Goal: Task Accomplishment & Management: Complete application form

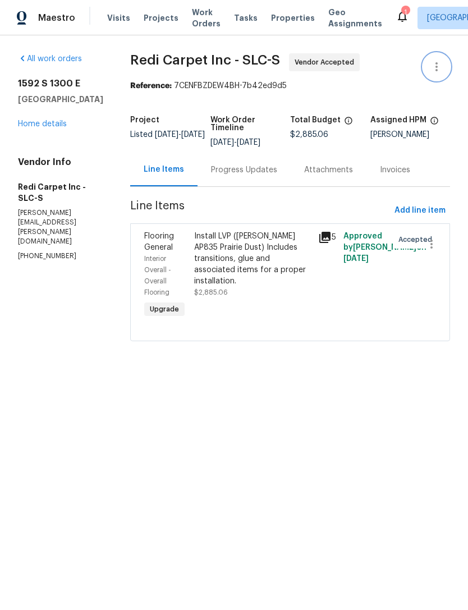
click at [435, 69] on icon "button" at bounding box center [436, 66] width 13 height 13
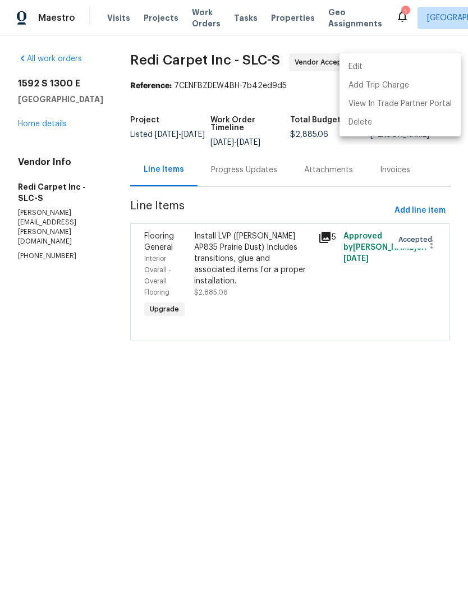
click at [378, 66] on li "Edit" at bounding box center [400, 67] width 121 height 19
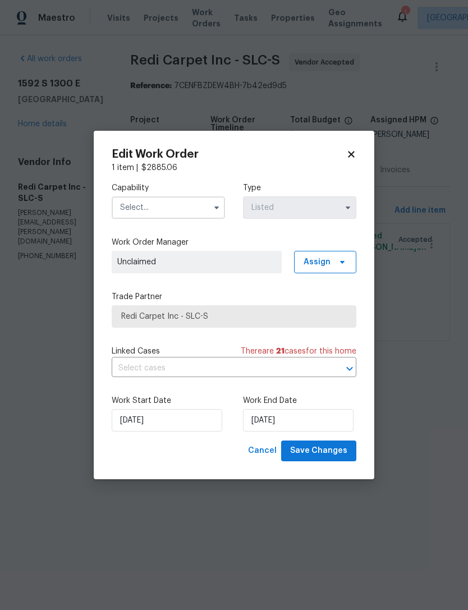
click at [183, 202] on input "text" at bounding box center [168, 208] width 113 height 22
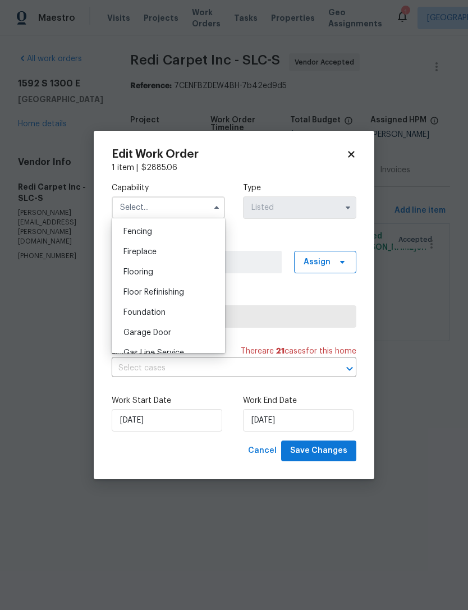
scroll to position [396, 0]
click at [152, 275] on div "Flooring" at bounding box center [169, 271] width 108 height 20
type input "Flooring"
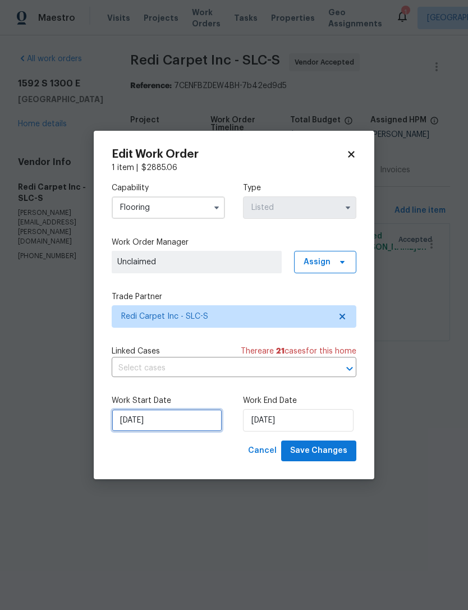
click at [161, 426] on input "[DATE]" at bounding box center [167, 420] width 111 height 22
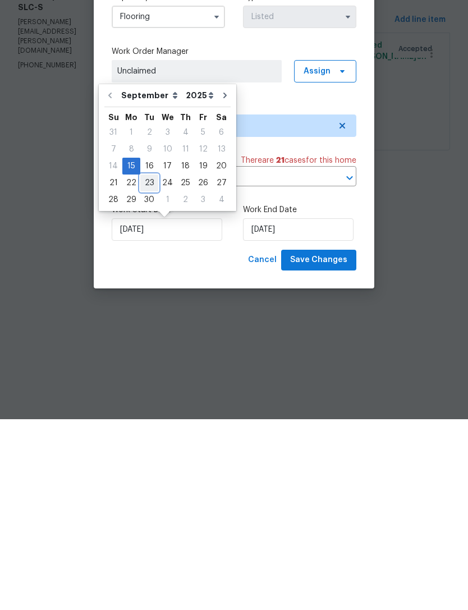
click at [145, 366] on div "23" at bounding box center [149, 374] width 18 height 16
type input "[DATE]"
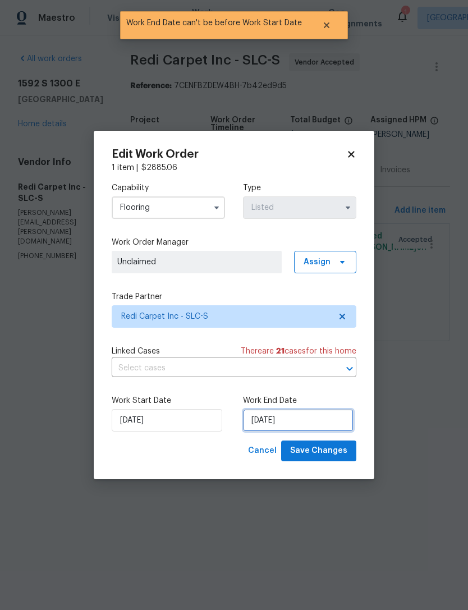
click at [285, 419] on input "[DATE]" at bounding box center [298, 420] width 111 height 22
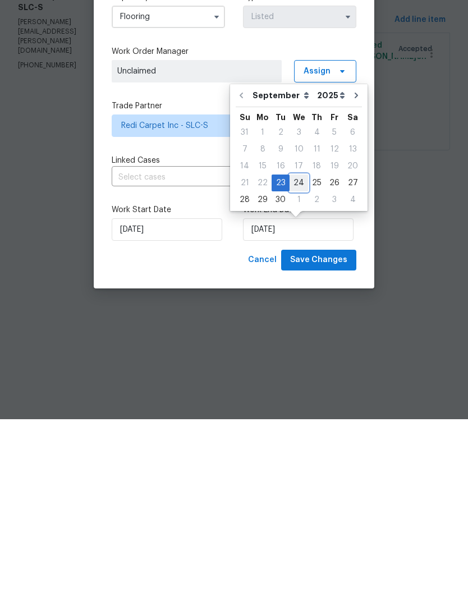
click at [299, 366] on div "24" at bounding box center [299, 374] width 19 height 16
type input "[DATE]"
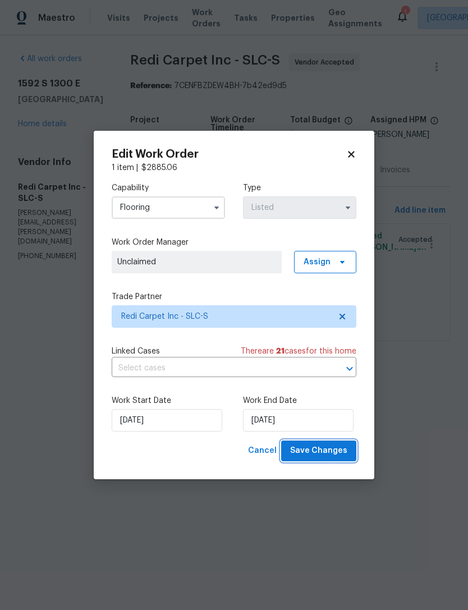
click at [320, 448] on span "Save Changes" at bounding box center [318, 451] width 57 height 14
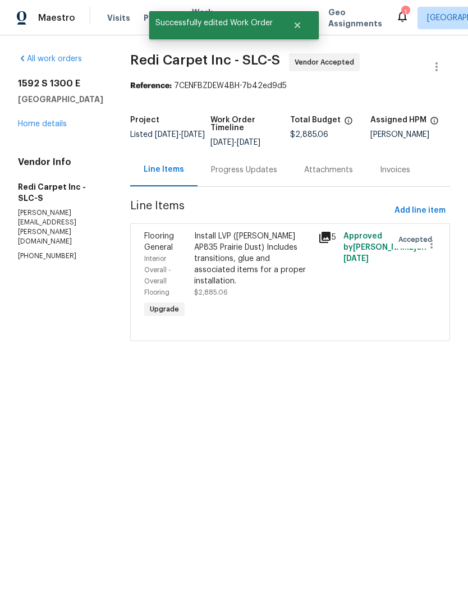
click at [47, 128] on link "Home details" at bounding box center [42, 124] width 49 height 8
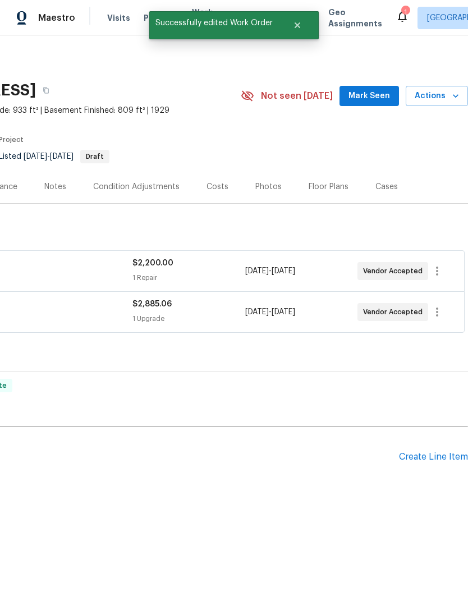
scroll to position [0, 166]
click at [423, 458] on div "Create Line Item" at bounding box center [433, 457] width 69 height 11
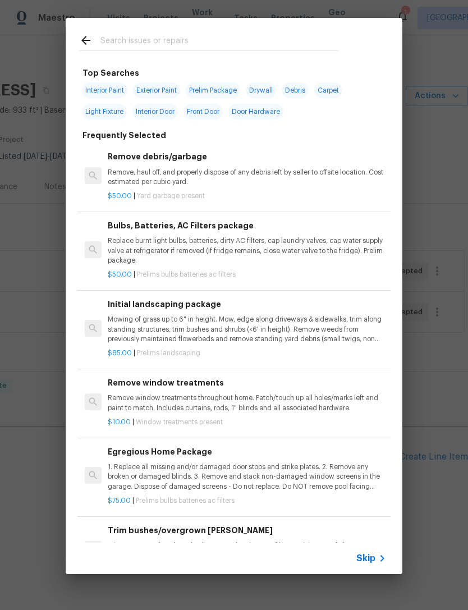
click at [370, 542] on p "Trim overgrown hegdes & bushes around perimeter of home giving 12" of clearance…" at bounding box center [247, 550] width 279 height 19
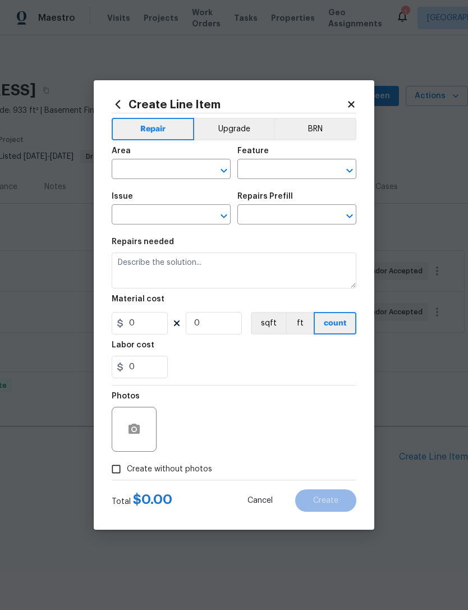
type input "Dead/overgrown tree or foliage"
type input "Trim bushes/overgrown [PERSON_NAME] $60.00"
type textarea "Trim overgrown hegdes & bushes around perimeter of home giving 12" of clearance…"
type input "60"
type input "1"
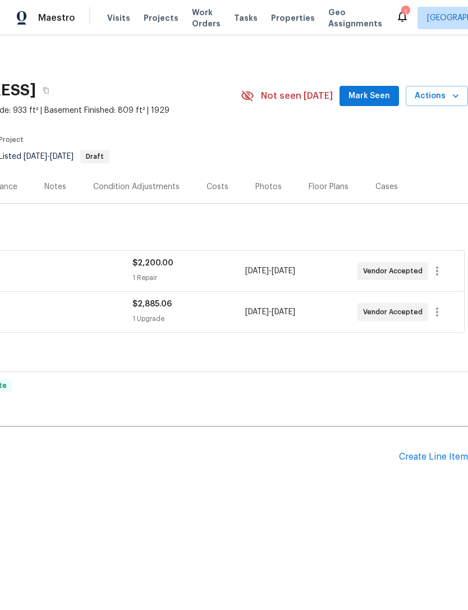
click at [421, 453] on div "Create Line Item" at bounding box center [433, 457] width 69 height 11
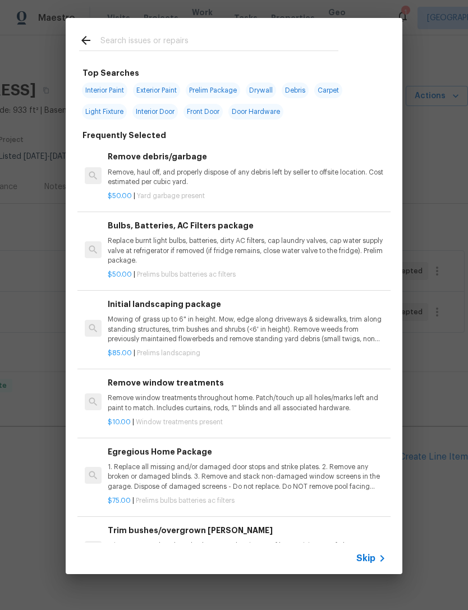
click at [368, 553] on div "Skip" at bounding box center [373, 558] width 33 height 13
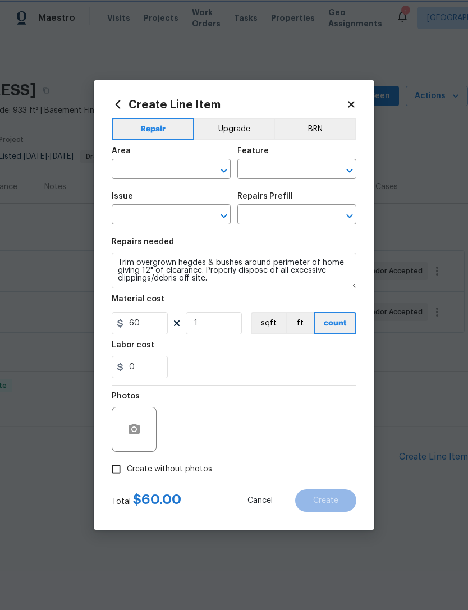
type input "Dead/overgrown tree or foliage"
type input "Trim bushes/overgrown [PERSON_NAME] $60.00"
click at [172, 166] on input "text" at bounding box center [156, 170] width 88 height 17
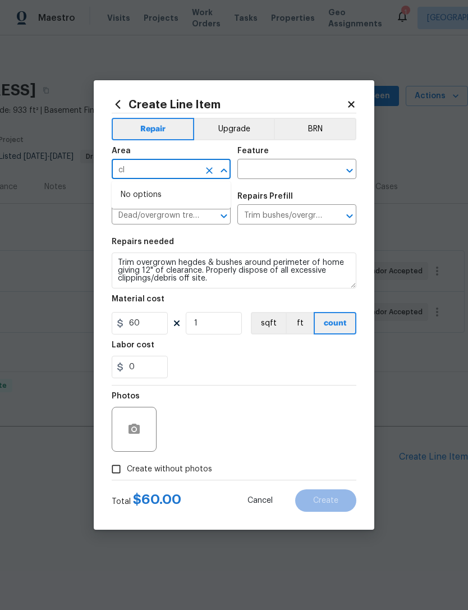
type input "c"
click at [171, 220] on li "Interior Overall" at bounding box center [171, 213] width 119 height 19
type input "Interior Overall"
click at [282, 170] on input "text" at bounding box center [282, 170] width 88 height 17
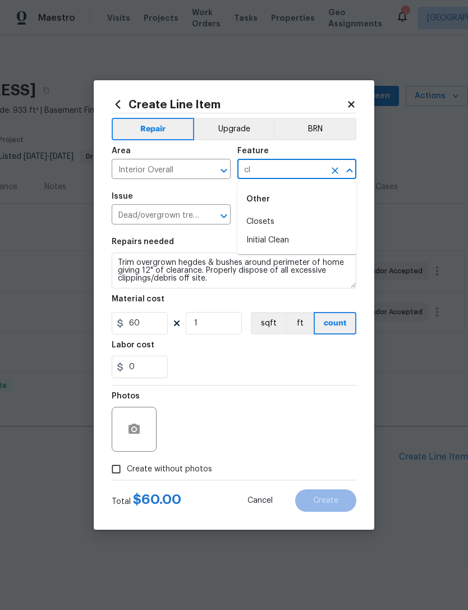
click at [282, 240] on li "Initial Clean" at bounding box center [297, 240] width 119 height 19
type input "Initial Clean"
click at [175, 215] on input "Dead/overgrown tree or foliage" at bounding box center [156, 215] width 88 height 17
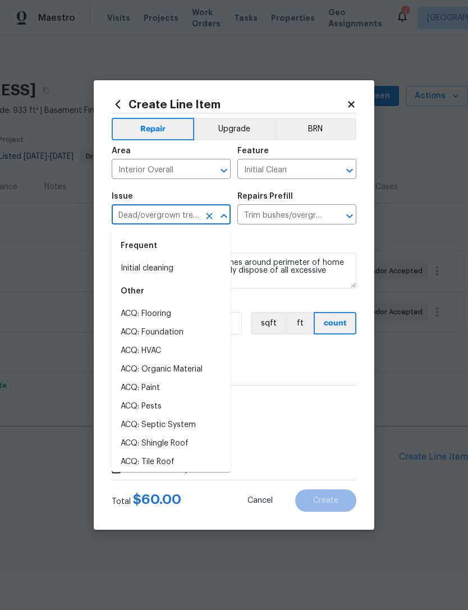
click at [165, 270] on li "Initial cleaning" at bounding box center [171, 268] width 119 height 19
type input "Initial cleaning"
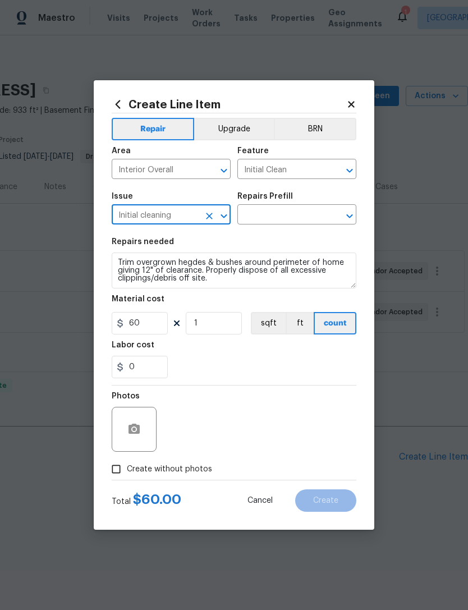
click at [296, 217] on input "text" at bounding box center [282, 215] width 88 height 17
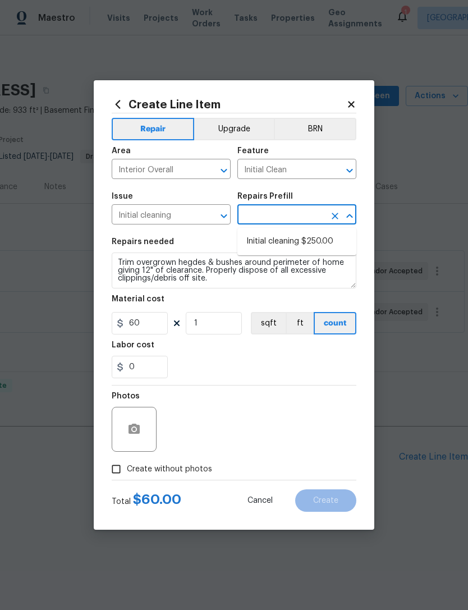
click at [321, 241] on li "Initial cleaning $250.00" at bounding box center [297, 241] width 119 height 19
type input "Initial cleaning $250.00"
type input "Home Readiness Packages"
type textarea "1. Wipe down exterior doors and trim. 2. Clean out all exterior light fixtures …"
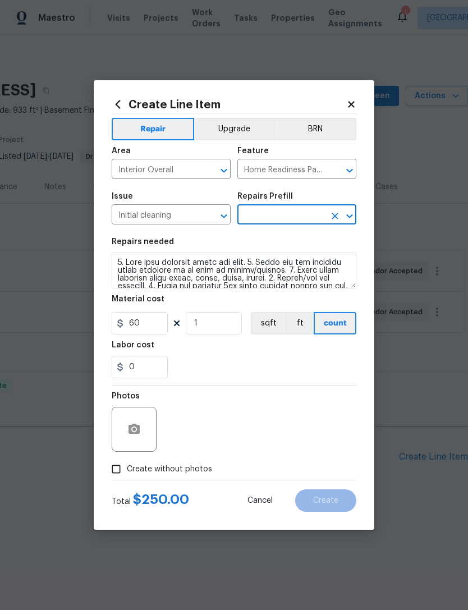
type input "Initial cleaning $250.00"
type input "250"
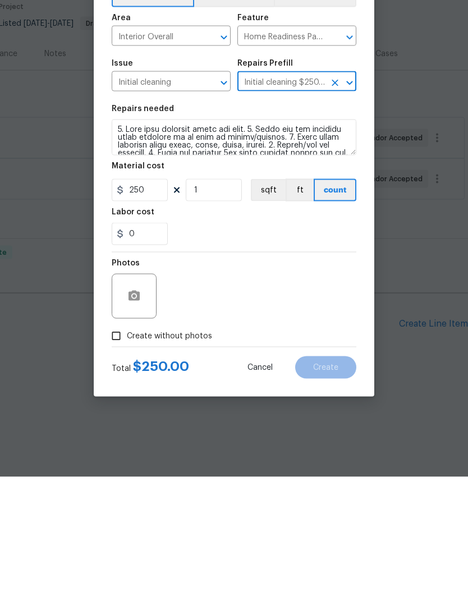
click at [120, 459] on input "Create without photos" at bounding box center [116, 469] width 21 height 21
checkbox input "true"
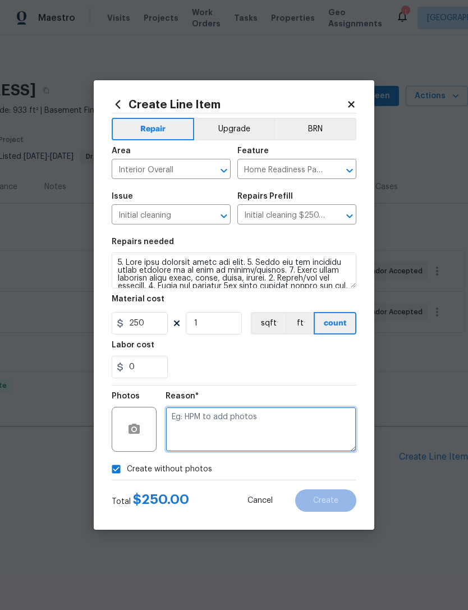
click at [194, 422] on textarea at bounding box center [261, 429] width 191 height 45
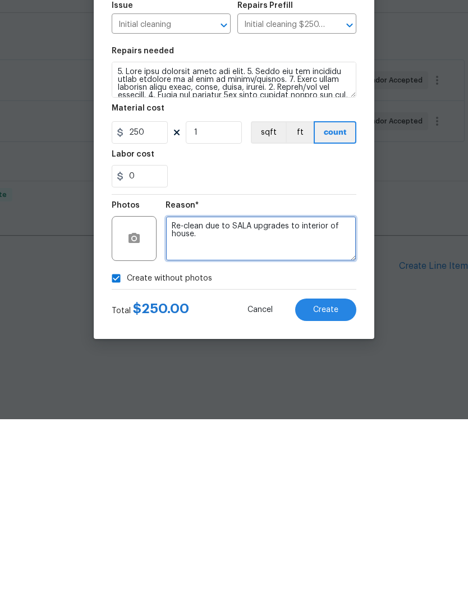
type textarea "Re-clean due to SALA upgrades to interior of house."
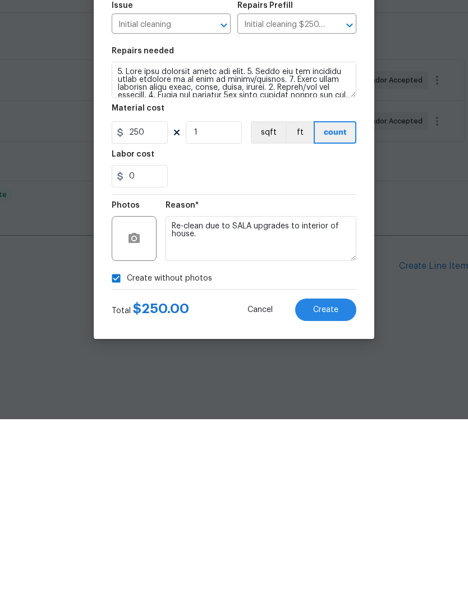
click at [327, 497] on span "Create" at bounding box center [325, 501] width 25 height 8
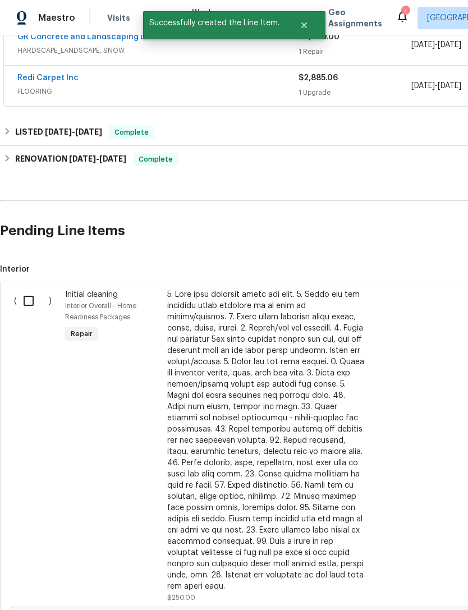
scroll to position [227, 0]
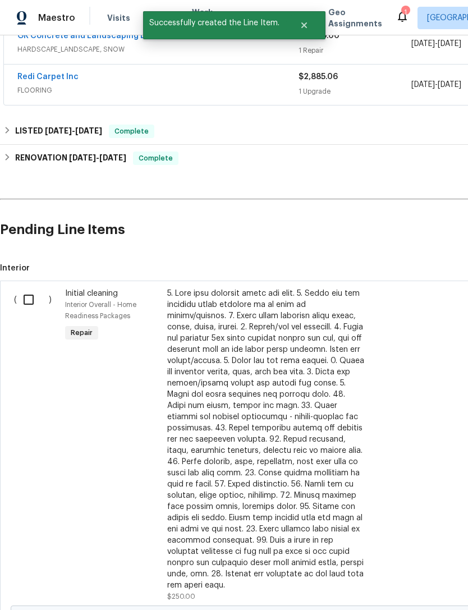
click at [31, 303] on input "checkbox" at bounding box center [33, 300] width 32 height 24
checkbox input "true"
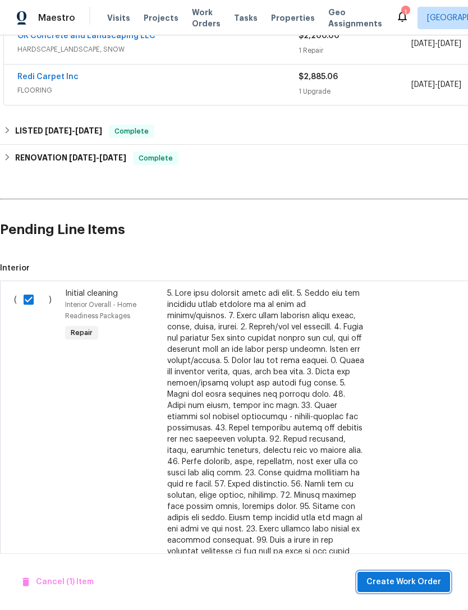
click at [392, 583] on span "Create Work Order" at bounding box center [404, 583] width 75 height 14
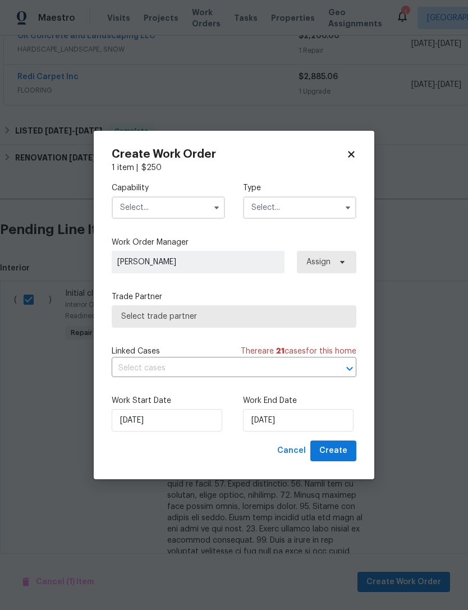
click at [166, 209] on input "text" at bounding box center [168, 208] width 113 height 22
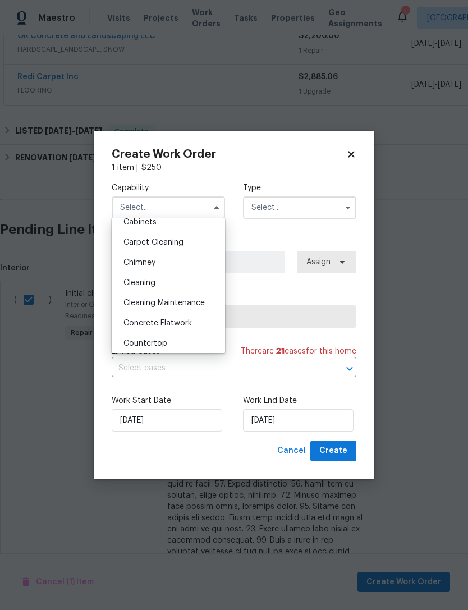
scroll to position [105, 0]
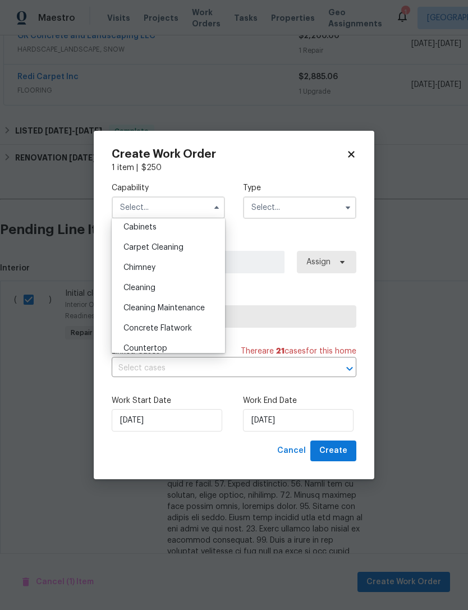
click at [147, 290] on span "Cleaning" at bounding box center [140, 288] width 32 height 8
type input "Cleaning"
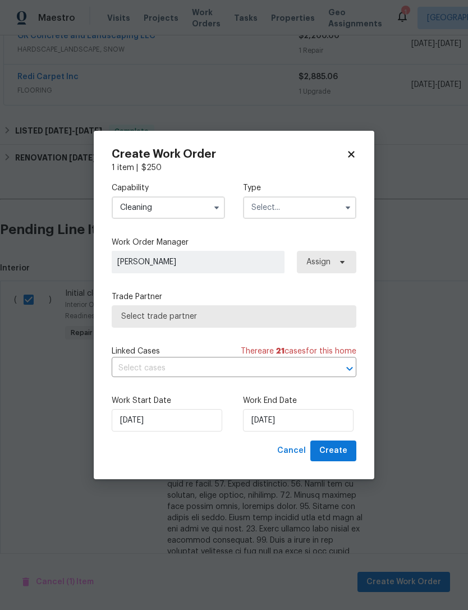
click at [304, 200] on input "text" at bounding box center [299, 208] width 113 height 22
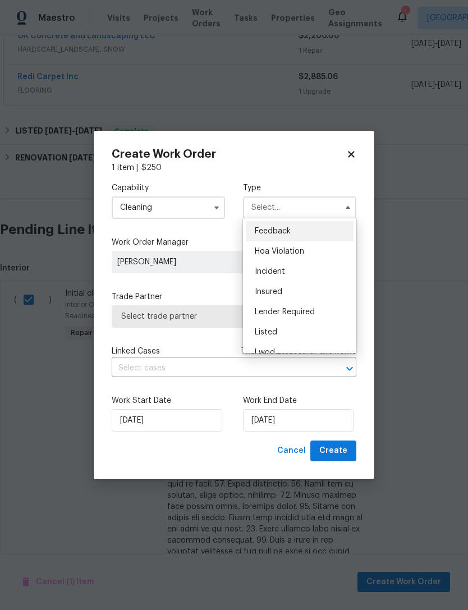
click at [277, 331] on div "Listed" at bounding box center [300, 332] width 108 height 20
type input "Listed"
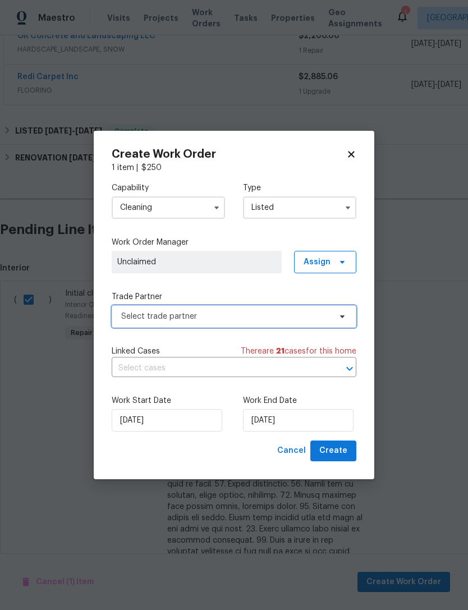
click at [174, 312] on span "Select trade partner" at bounding box center [225, 316] width 209 height 11
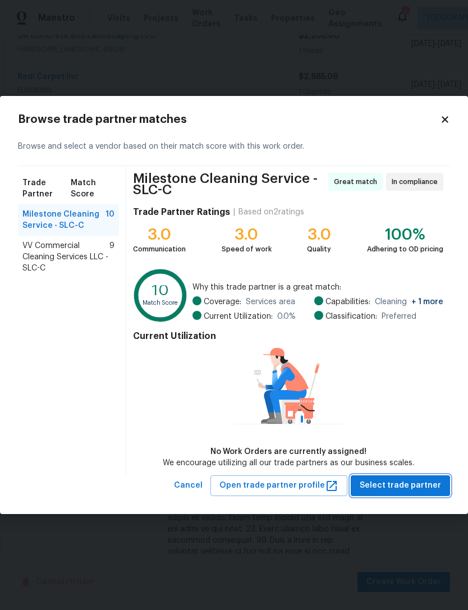
click at [389, 487] on span "Select trade partner" at bounding box center [400, 486] width 81 height 14
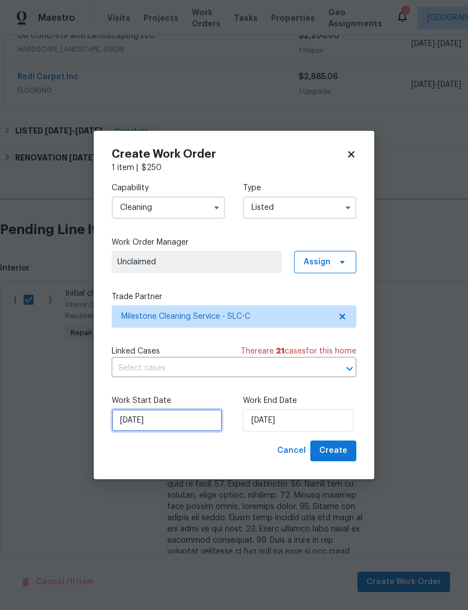
click at [176, 417] on input "[DATE]" at bounding box center [167, 420] width 111 height 22
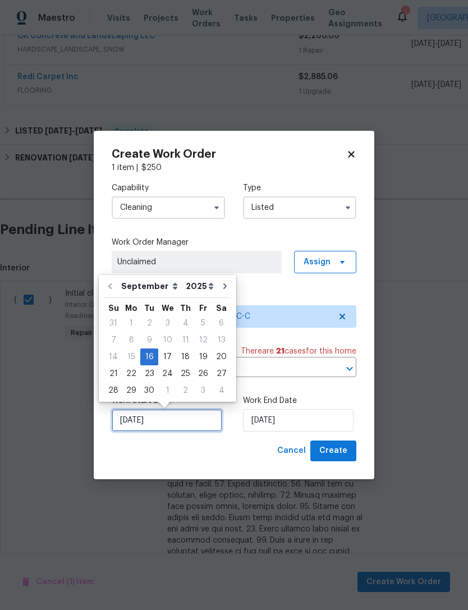
scroll to position [21, 0]
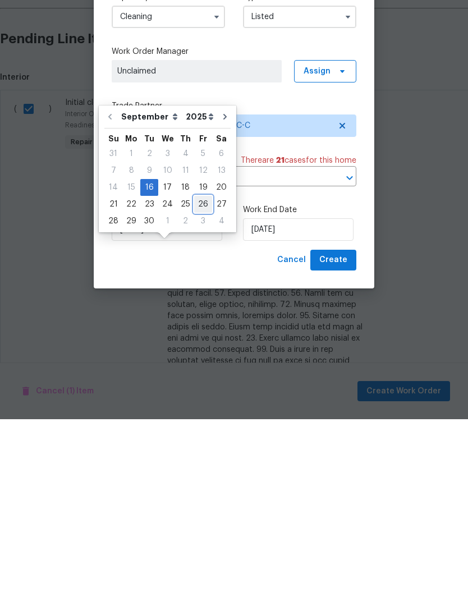
click at [198, 387] on div "26" at bounding box center [203, 395] width 18 height 16
type input "[DATE]"
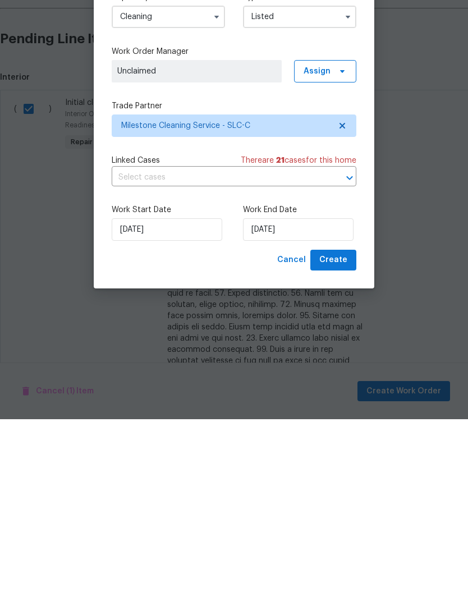
type input "[DATE]"
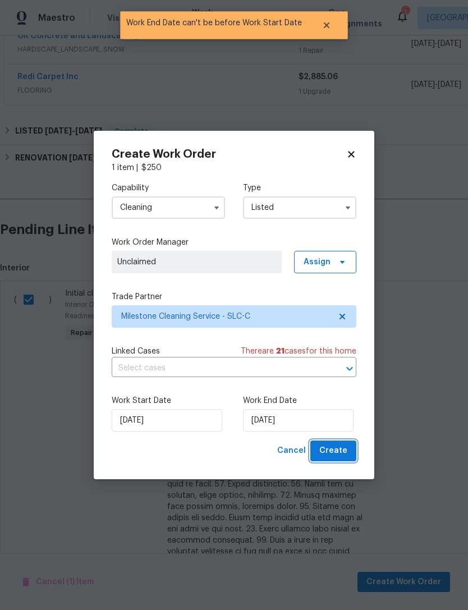
click at [341, 449] on span "Create" at bounding box center [334, 451] width 28 height 14
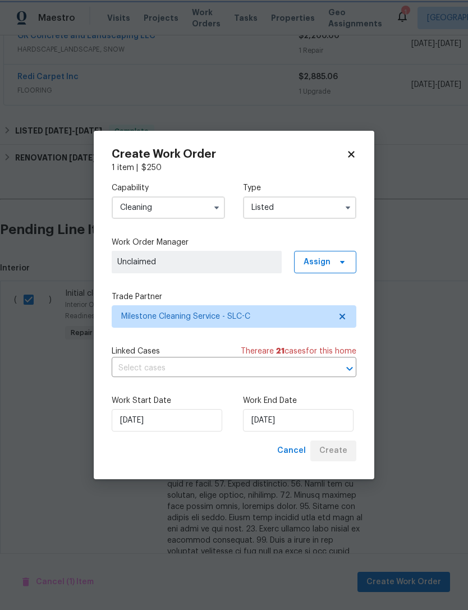
checkbox input "false"
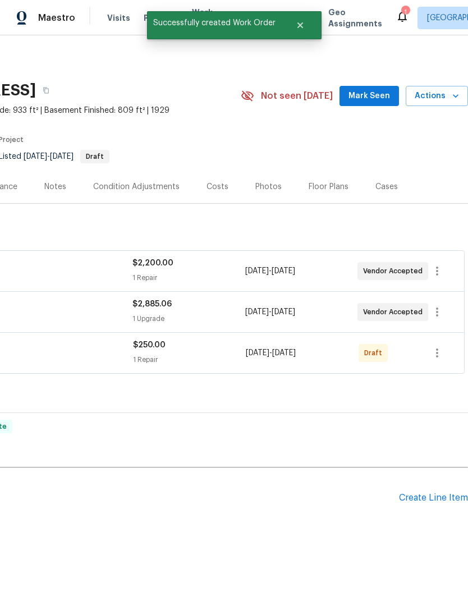
scroll to position [0, 166]
click at [437, 349] on icon "button" at bounding box center [437, 353] width 2 height 9
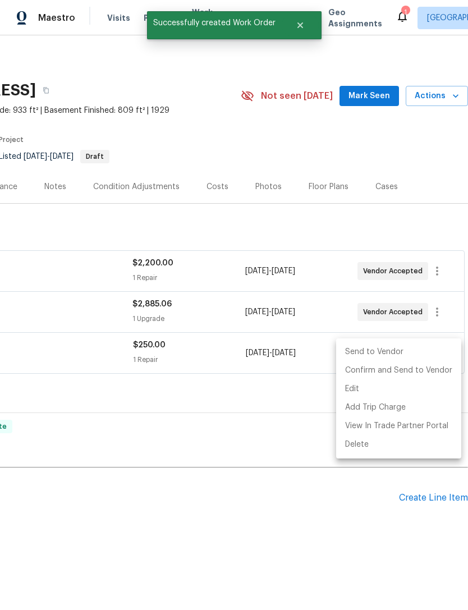
click at [395, 346] on li "Send to Vendor" at bounding box center [398, 352] width 125 height 19
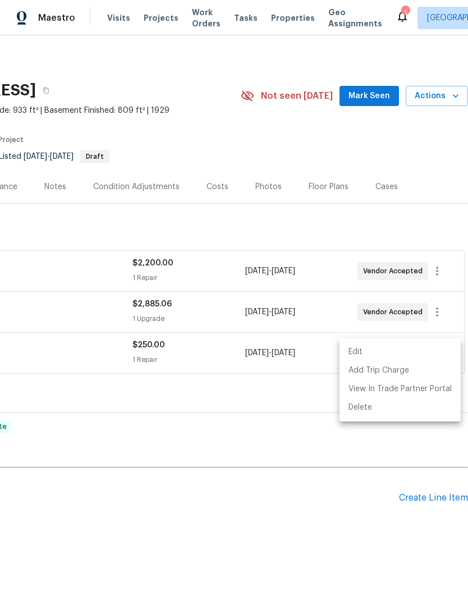
click at [157, 479] on div at bounding box center [234, 305] width 468 height 610
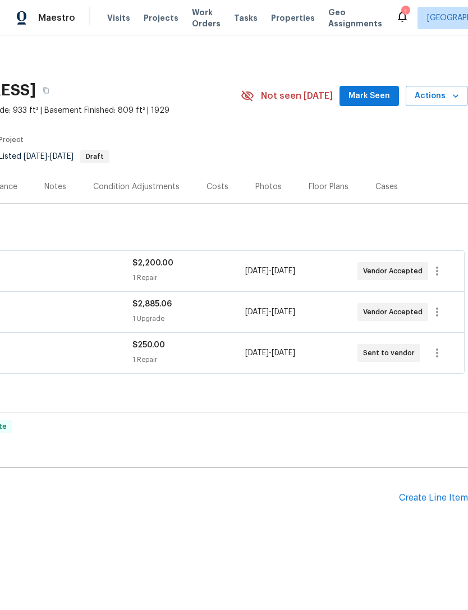
click at [135, 510] on h2 "Pending Line Items" at bounding box center [116, 498] width 565 height 52
click at [374, 95] on span "Mark Seen" at bounding box center [370, 96] width 42 height 14
click at [421, 493] on div "Create Line Item" at bounding box center [433, 498] width 69 height 11
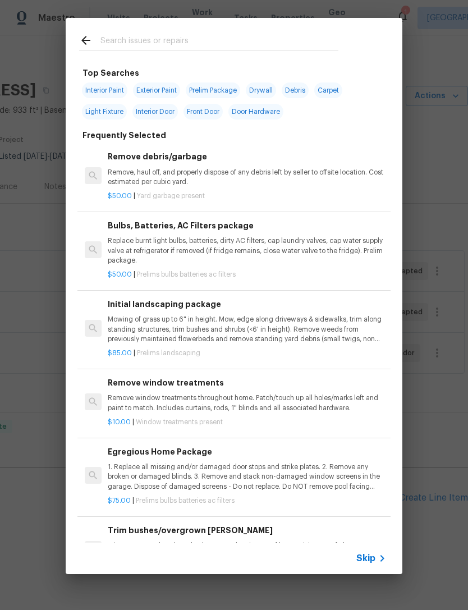
click at [379, 558] on icon at bounding box center [382, 558] width 13 height 13
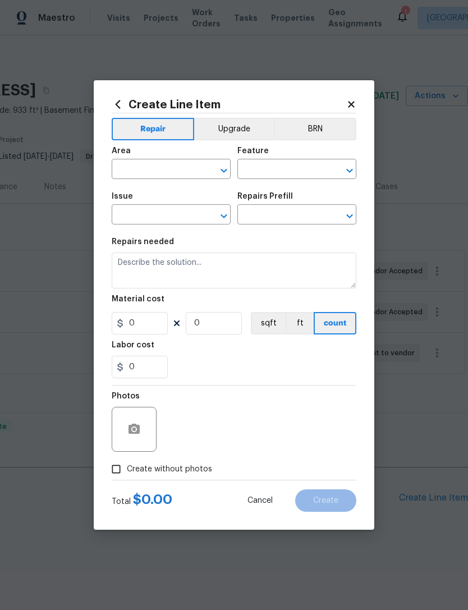
click at [172, 177] on input "text" at bounding box center [156, 170] width 88 height 17
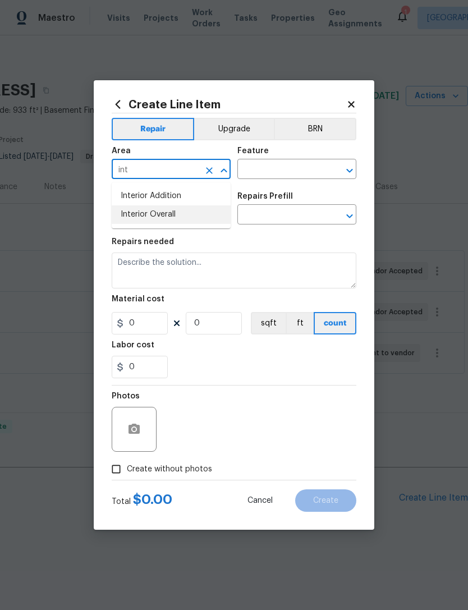
click at [165, 220] on li "Interior Overall" at bounding box center [171, 215] width 119 height 19
type input "Interior Overall"
click at [280, 172] on input "text" at bounding box center [282, 170] width 88 height 17
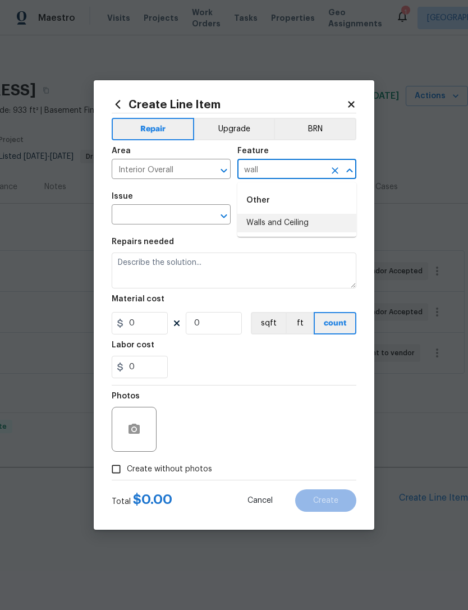
click at [296, 220] on li "Walls and Ceiling" at bounding box center [297, 223] width 119 height 19
type input "Walls and Ceiling"
click at [176, 215] on input "text" at bounding box center [156, 215] width 88 height 17
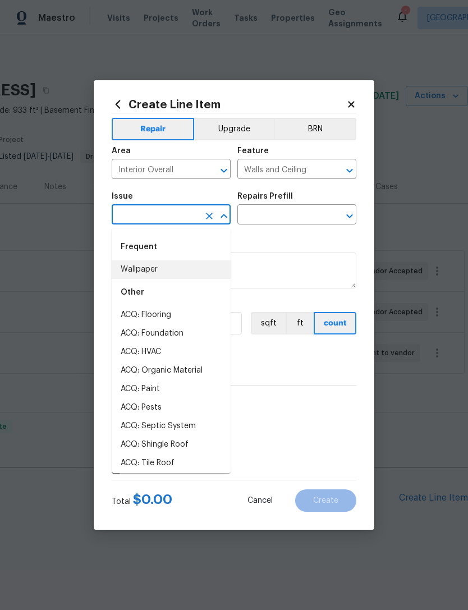
click at [149, 274] on li "Wallpaper" at bounding box center [171, 270] width 119 height 19
type input "Wallpaper"
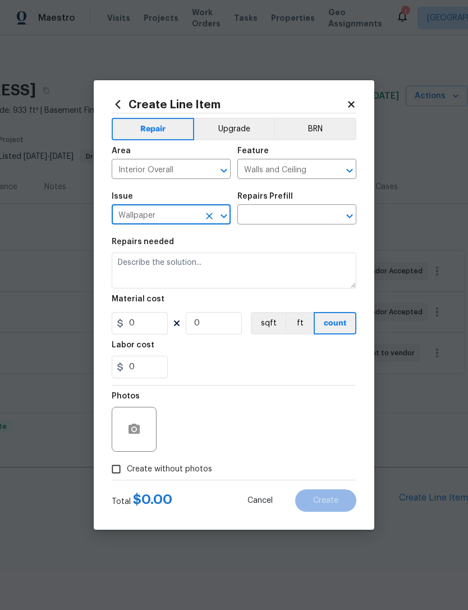
click at [215, 220] on button "Clear" at bounding box center [210, 216] width 16 height 16
click at [179, 276] on li "Drywall" at bounding box center [171, 270] width 119 height 19
type input "Drywall"
click at [312, 215] on input "text" at bounding box center [282, 215] width 88 height 17
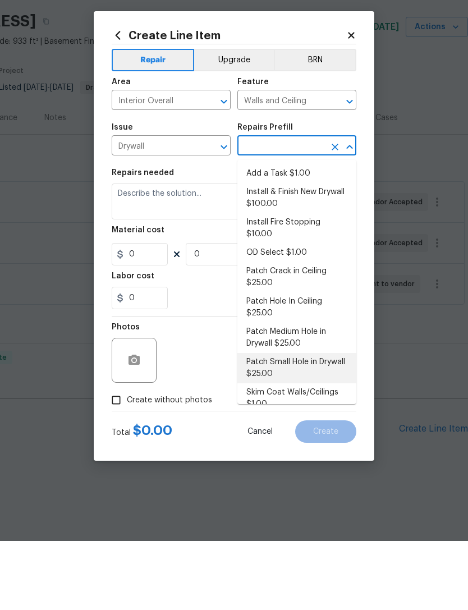
click at [306, 422] on li "Patch Small Hole in Drywall $25.00" at bounding box center [297, 437] width 119 height 30
type input "Patch Small Hole in Drywall $25.00"
type textarea "Prep/scrape all loose material from the damaged area; prime if needed. Patch th…"
type input "1"
type input "Patch Small Hole in Drywall $25.00"
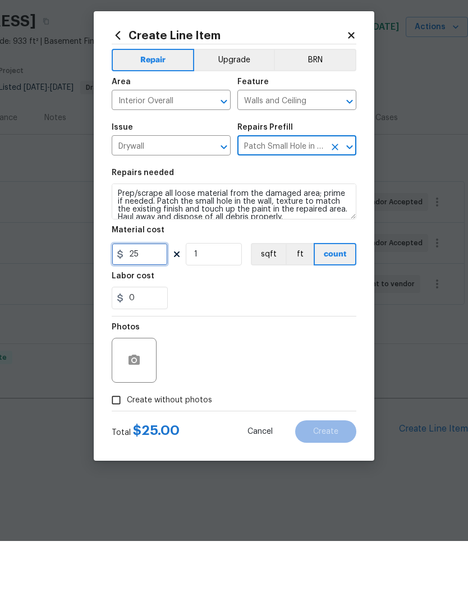
click at [150, 312] on input "25" at bounding box center [140, 323] width 56 height 22
click at [154, 312] on input "25" at bounding box center [140, 323] width 56 height 22
type input "75"
click at [139, 424] on icon "button" at bounding box center [134, 429] width 11 height 10
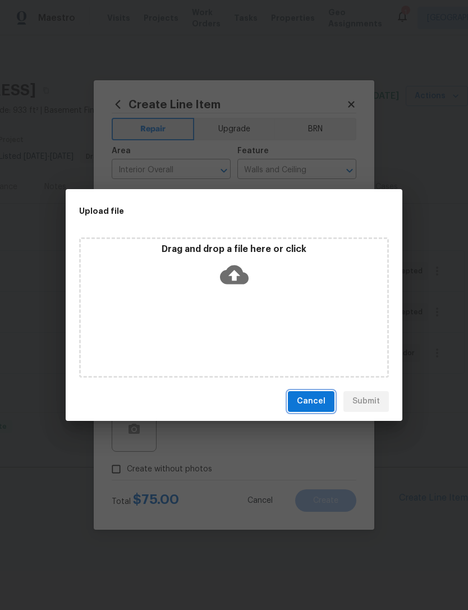
click at [325, 399] on span "Cancel" at bounding box center [311, 402] width 29 height 14
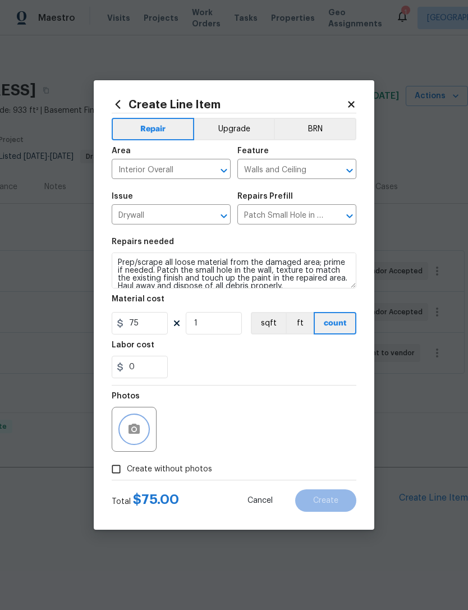
scroll to position [0, 0]
click at [134, 434] on icon "button" at bounding box center [134, 429] width 11 height 10
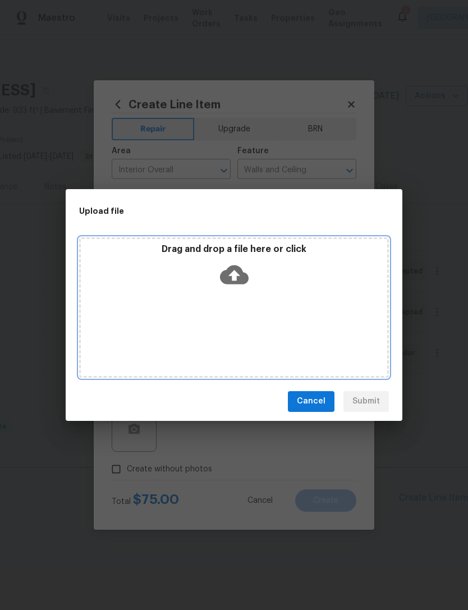
click at [240, 275] on icon at bounding box center [234, 274] width 29 height 19
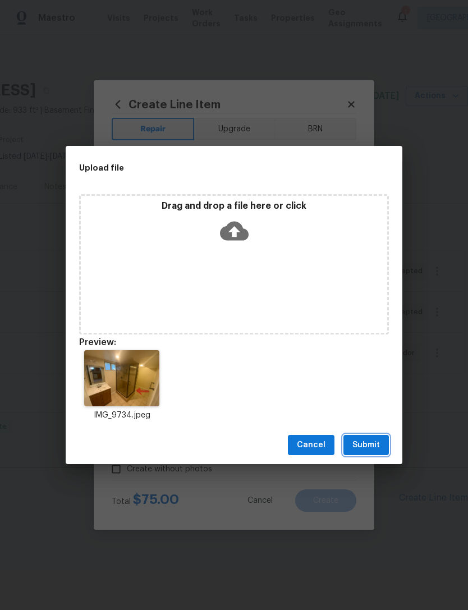
click at [368, 450] on span "Submit" at bounding box center [367, 446] width 28 height 14
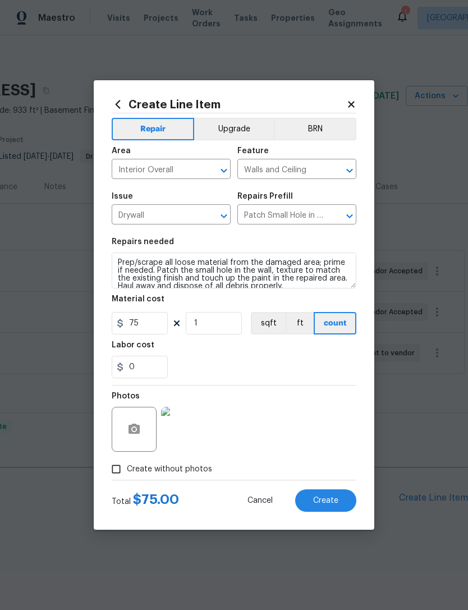
click at [328, 504] on span "Create" at bounding box center [325, 501] width 25 height 8
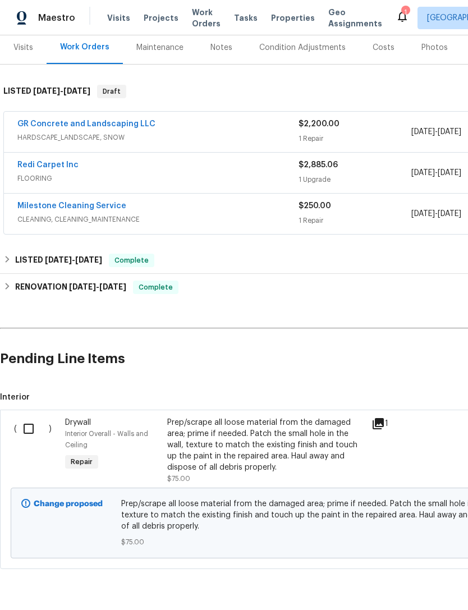
scroll to position [139, 0]
click at [34, 427] on input "checkbox" at bounding box center [33, 430] width 32 height 24
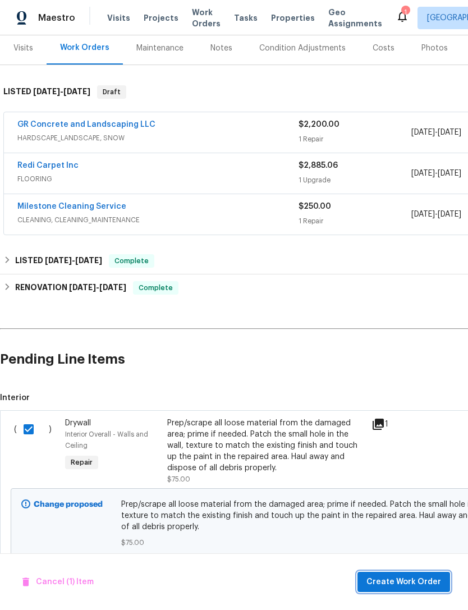
click at [403, 586] on span "Create Work Order" at bounding box center [404, 583] width 75 height 14
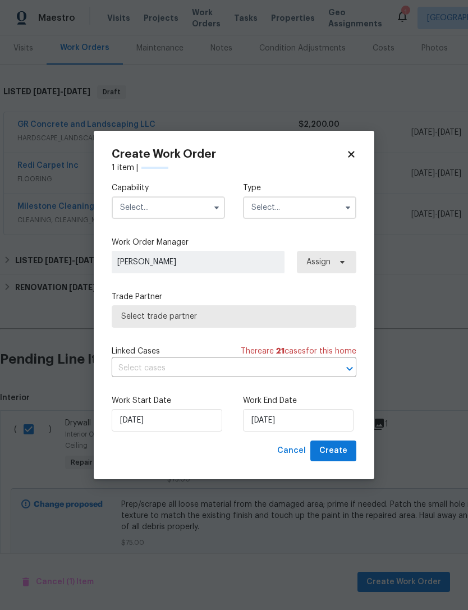
checkbox input "false"
click at [150, 203] on input "text" at bounding box center [168, 208] width 113 height 22
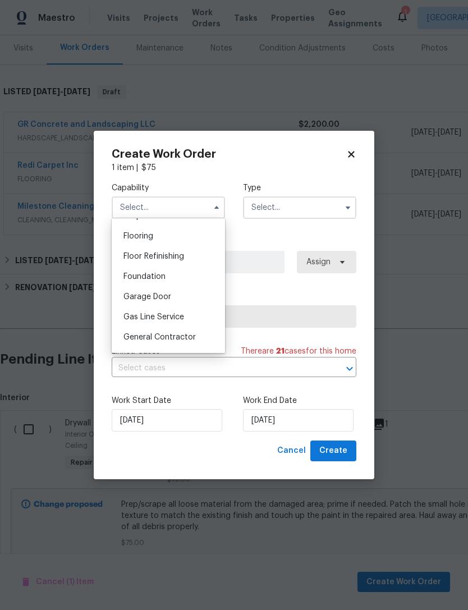
scroll to position [433, 0]
click at [176, 339] on div "General Contractor" at bounding box center [169, 335] width 108 height 20
type input "General Contractor"
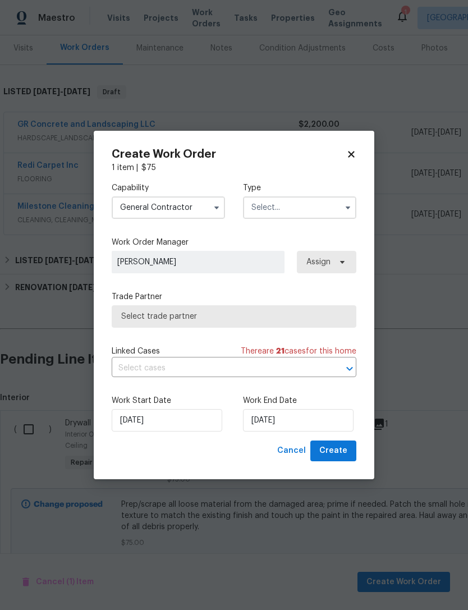
click at [298, 211] on input "text" at bounding box center [299, 208] width 113 height 22
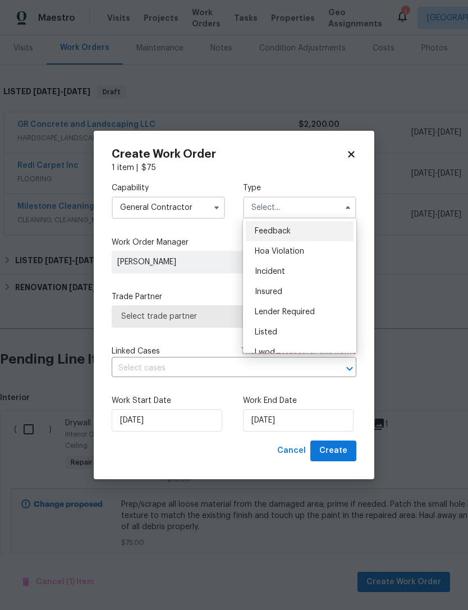
click at [271, 335] on span "Listed" at bounding box center [266, 333] width 22 height 8
type input "Listed"
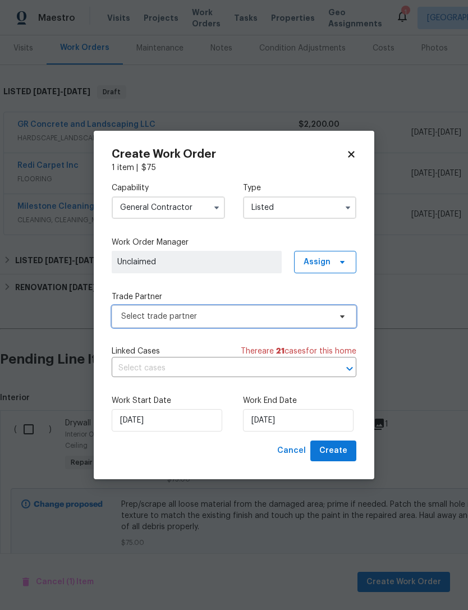
click at [174, 318] on span "Select trade partner" at bounding box center [225, 316] width 209 height 11
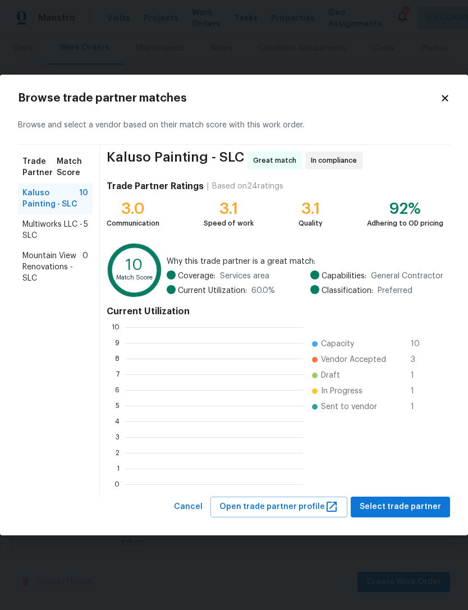
scroll to position [157, 178]
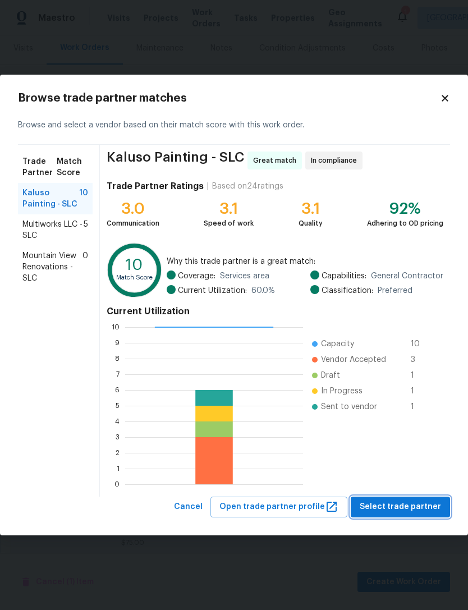
click at [403, 509] on span "Select trade partner" at bounding box center [400, 507] width 81 height 14
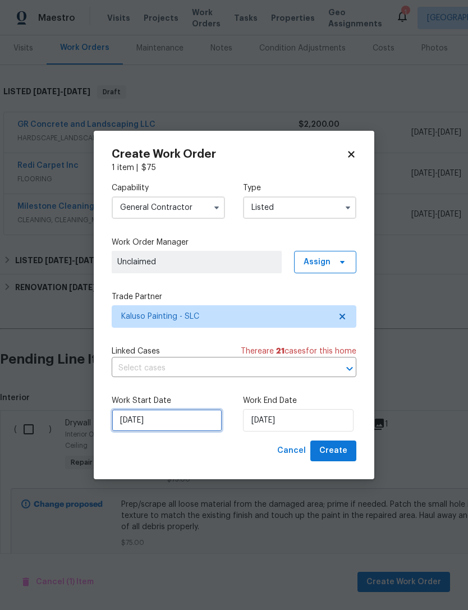
click at [172, 425] on input "[DATE]" at bounding box center [167, 420] width 111 height 22
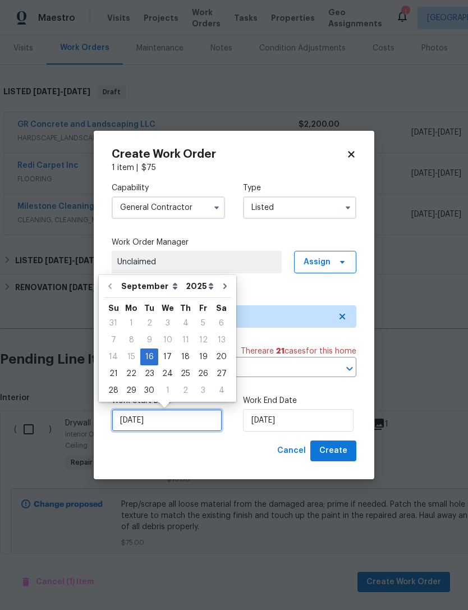
scroll to position [21, 0]
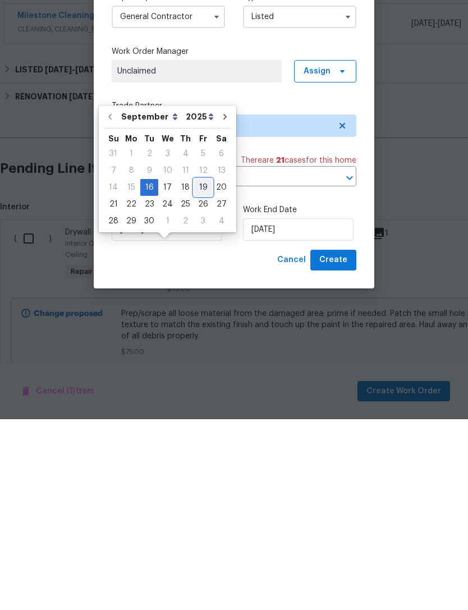
click at [200, 371] on div "19" at bounding box center [203, 379] width 18 height 16
type input "[DATE]"
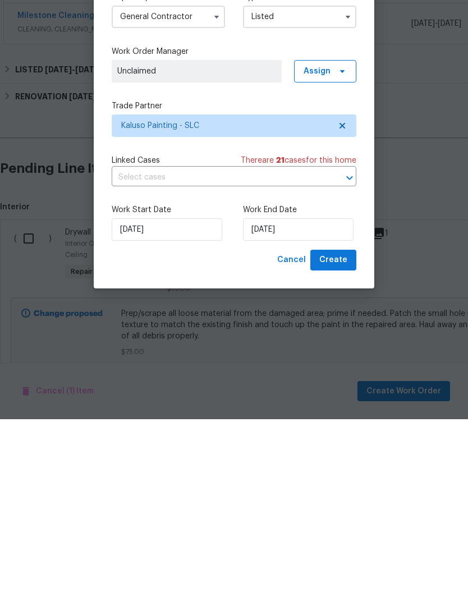
scroll to position [36, 0]
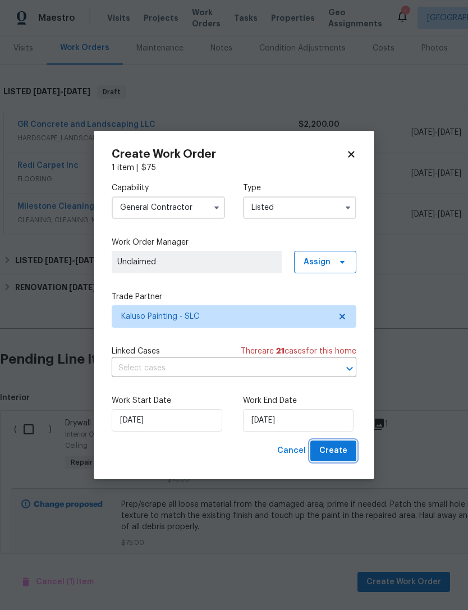
click at [332, 455] on span "Create" at bounding box center [334, 451] width 28 height 14
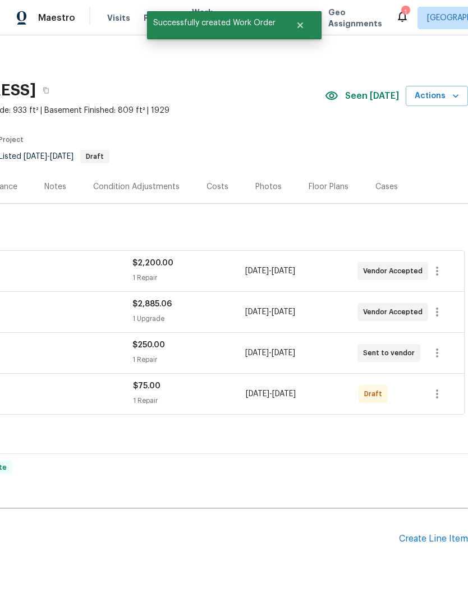
scroll to position [0, 166]
click at [441, 387] on icon "button" at bounding box center [437, 393] width 13 height 13
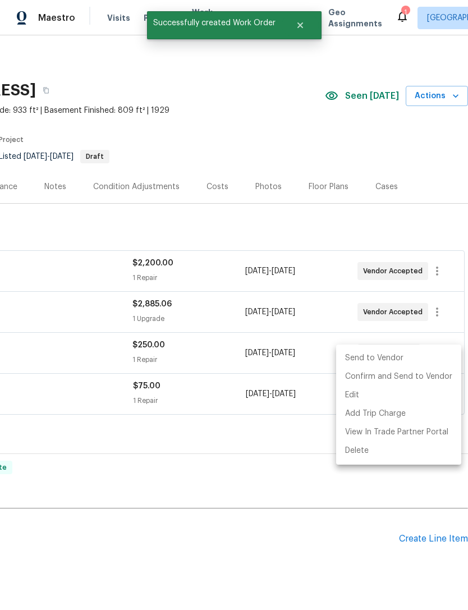
click at [405, 357] on li "Send to Vendor" at bounding box center [398, 358] width 125 height 19
